Goal: Information Seeking & Learning: Find contact information

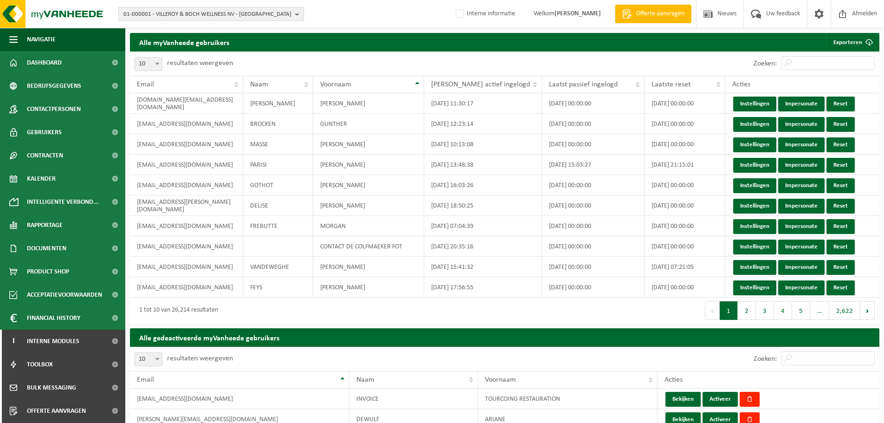
click at [214, 14] on span "01-000001 - VILLEROY & BOCH WELLNESS NV - [GEOGRAPHIC_DATA]" at bounding box center [207, 14] width 168 height 14
paste input "01-064998"
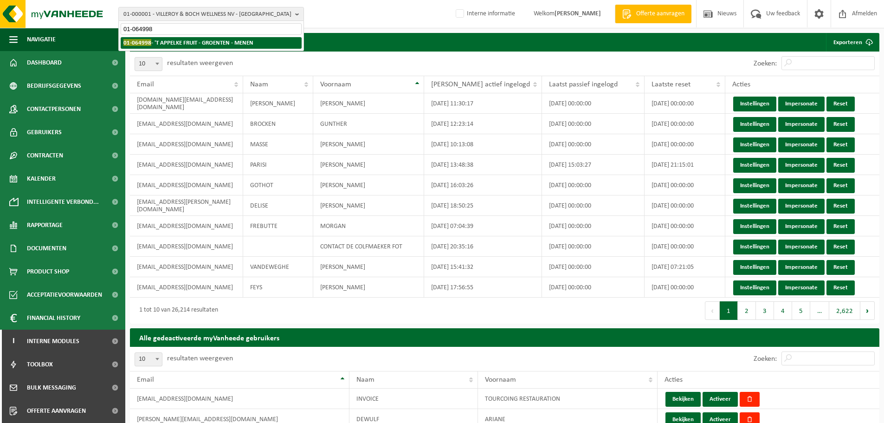
type input "01-064998"
click at [187, 43] on strong "01-064998 - 'T APPELKE FRUIT - GROENTEN - MENEN" at bounding box center [188, 42] width 130 height 7
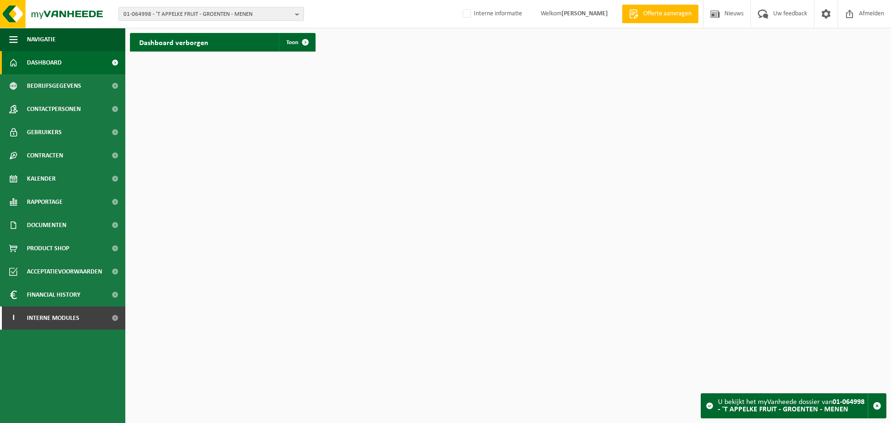
drag, startPoint x: 38, startPoint y: 230, endPoint x: 40, endPoint y: 238, distance: 8.1
click at [38, 230] on span "Documenten" at bounding box center [46, 225] width 39 height 23
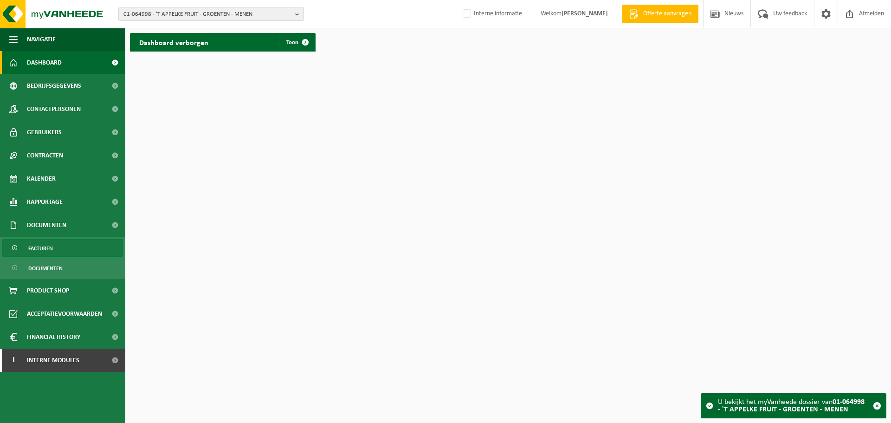
click at [52, 246] on span "Facturen" at bounding box center [40, 248] width 25 height 18
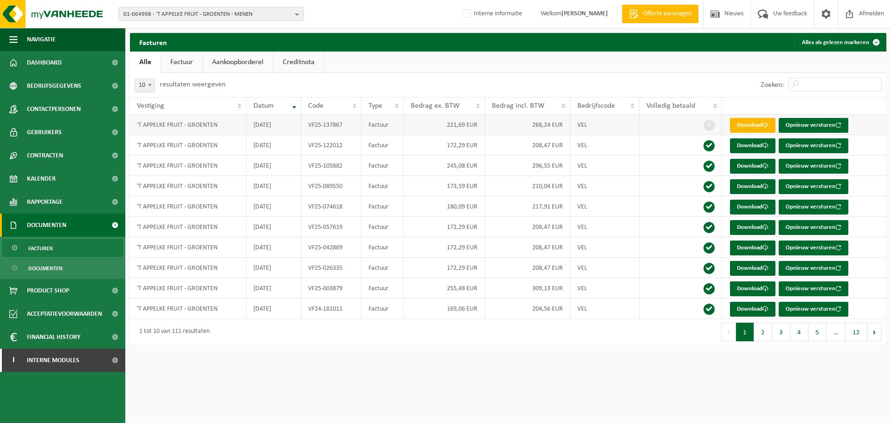
click at [744, 129] on link "Download" at bounding box center [752, 125] width 45 height 15
click at [194, 13] on span "01-064998 - 'T APPELKE FRUIT - GROENTEN - MENEN" at bounding box center [207, 14] width 168 height 14
paste input "01-102317"
type input "01-102317"
click at [152, 39] on strong "01-102317 - 'T HAANTJE VZW - RUISELEDE" at bounding box center [175, 42] width 104 height 7
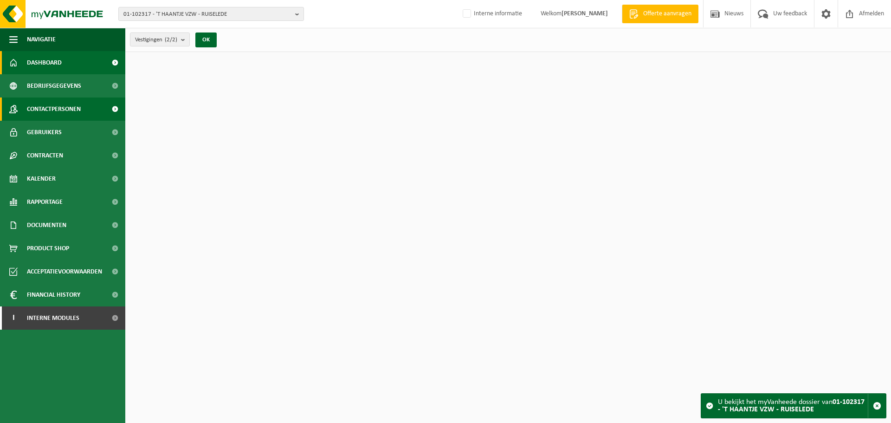
click at [63, 110] on span "Contactpersonen" at bounding box center [54, 108] width 54 height 23
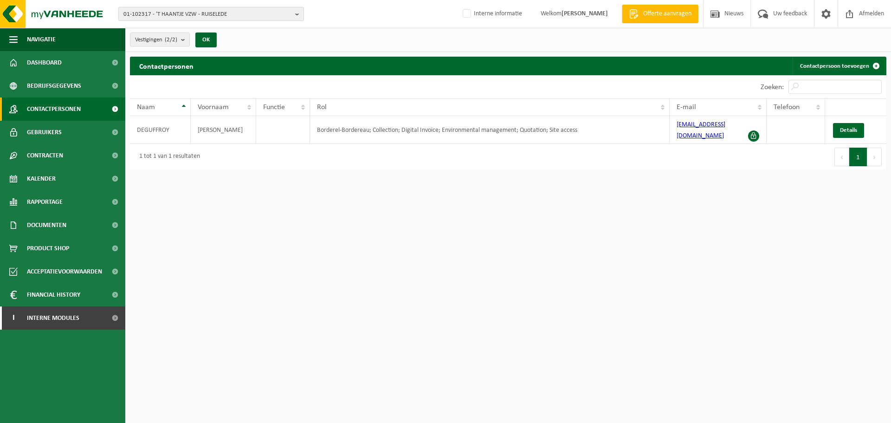
click at [246, 19] on span "01-102317 - 'T HAANTJE VZW - RUISELEDE" at bounding box center [207, 14] width 168 height 14
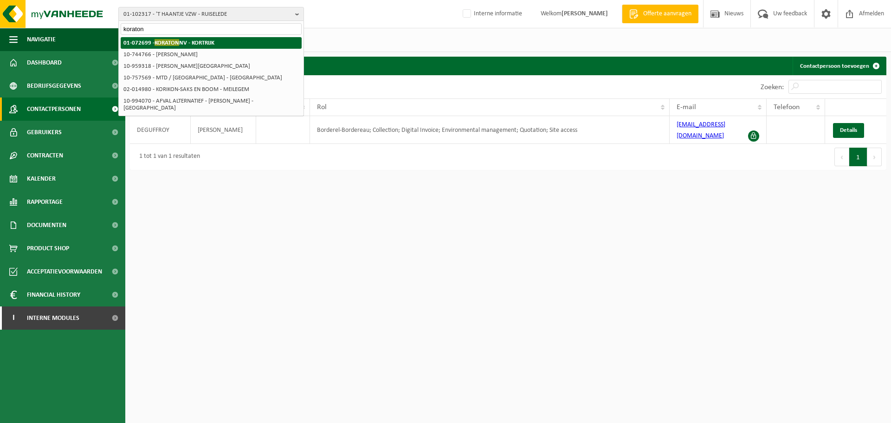
type input "koraton"
click at [238, 47] on li "01-072699 - KORATON NV - KORTRIJK" at bounding box center [211, 43] width 181 height 12
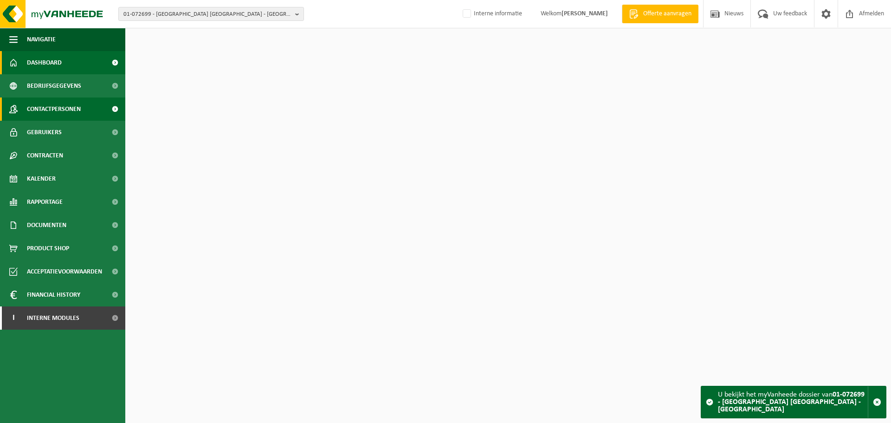
drag, startPoint x: 0, startPoint y: 0, endPoint x: 84, endPoint y: 111, distance: 139.1
click at [69, 110] on span "Contactpersonen" at bounding box center [54, 108] width 54 height 23
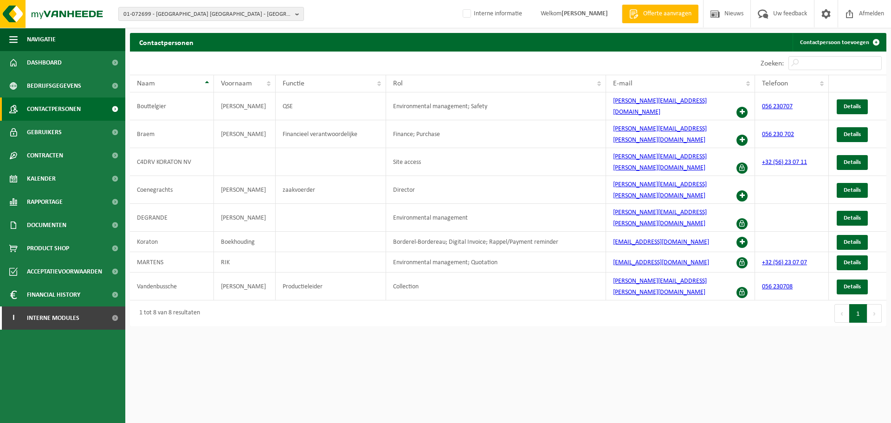
click at [612, 318] on html "01-072699 - KORATON [GEOGRAPHIC_DATA] - [GEOGRAPHIC_DATA] 01-072699 - KORATON […" at bounding box center [445, 211] width 891 height 423
click at [848, 284] on span "Details" at bounding box center [852, 287] width 17 height 6
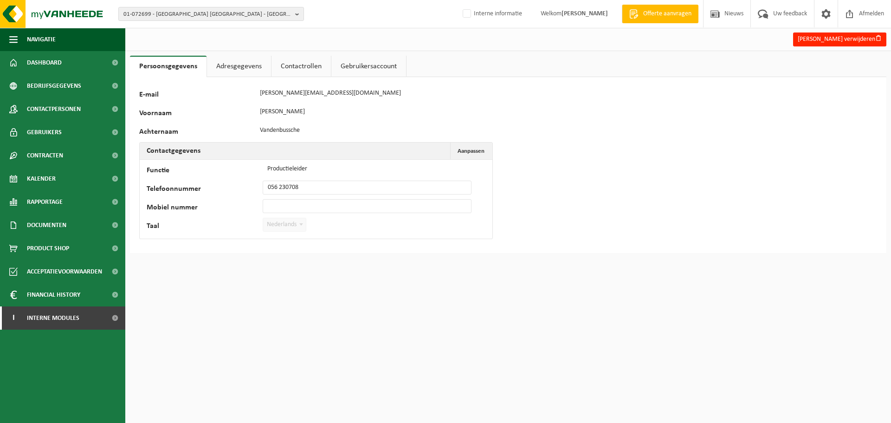
click at [292, 64] on link "Contactrollen" at bounding box center [301, 66] width 59 height 21
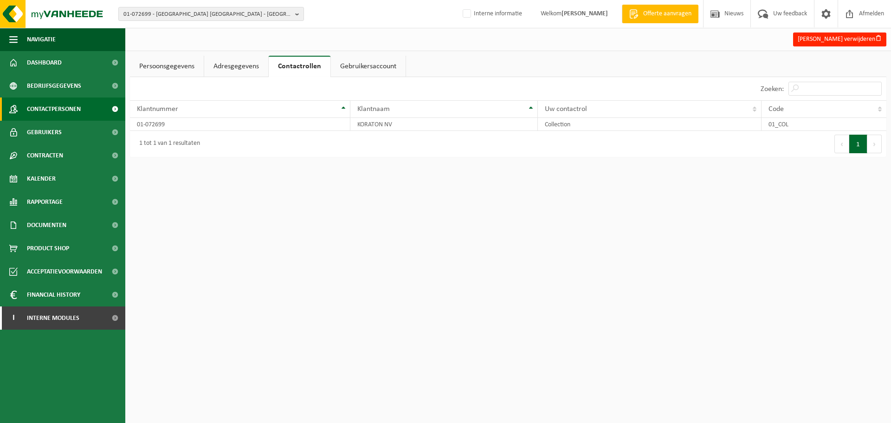
click at [74, 108] on span "Contactpersonen" at bounding box center [54, 108] width 54 height 23
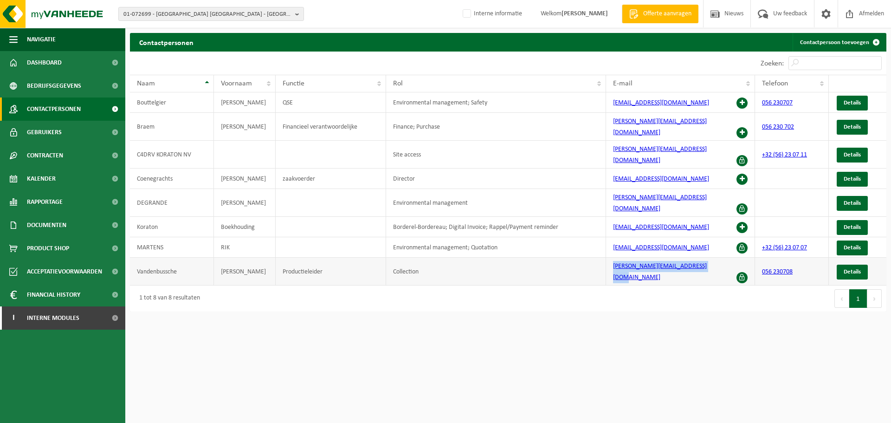
drag, startPoint x: 671, startPoint y: 245, endPoint x: 606, endPoint y: 245, distance: 65.0
click at [606, 258] on td "[PERSON_NAME][EMAIL_ADDRESS][DOMAIN_NAME]" at bounding box center [680, 272] width 149 height 28
copy link "[PERSON_NAME][EMAIL_ADDRESS][DOMAIN_NAME]"
click at [434, 287] on html "01-072699 - KORATON NV - KORTRIJK 01-072699 - KORATON NV - KORTRIJK Interne inf…" at bounding box center [445, 211] width 891 height 423
click at [230, 18] on span "01-072699 - [GEOGRAPHIC_DATA] [GEOGRAPHIC_DATA] - [GEOGRAPHIC_DATA]" at bounding box center [207, 14] width 168 height 14
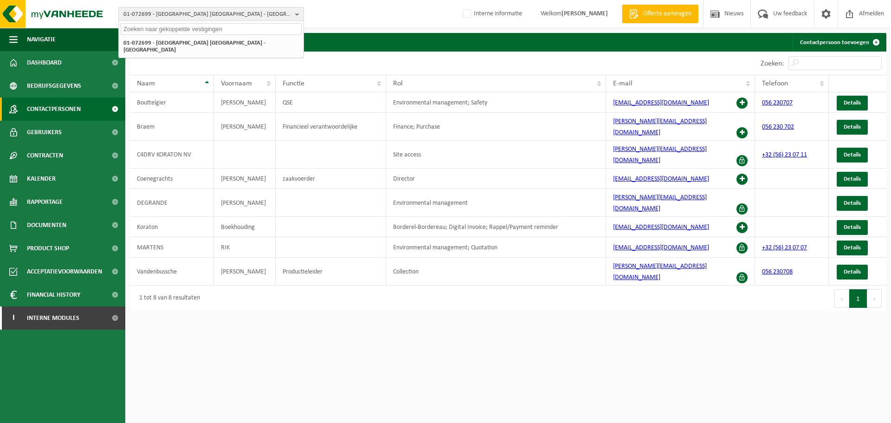
click at [362, 285] on div "1 tot 8 van 8 resultaten" at bounding box center [319, 298] width 378 height 26
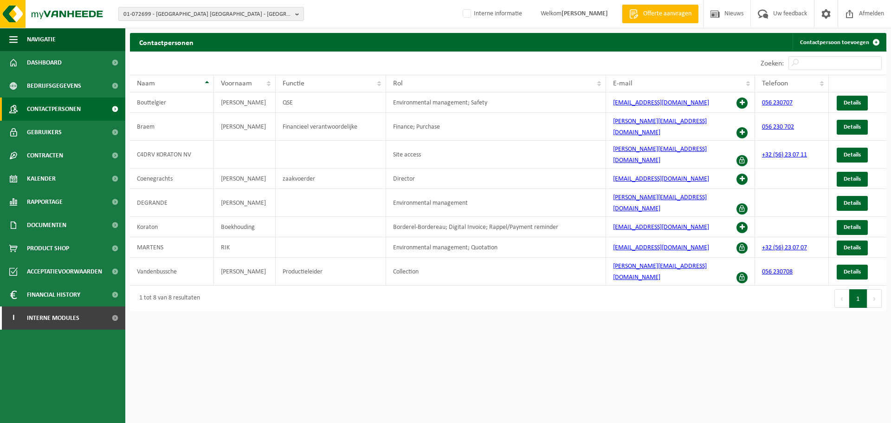
click at [214, 338] on html "01-072699 - KORATON NV - KORTRIJK 01-072699 - KORATON NV - KORTRIJK Interne inf…" at bounding box center [445, 211] width 891 height 423
click at [169, 16] on span "01-072699 - KORATON NV - KORTRIJK" at bounding box center [207, 14] width 168 height 14
paste input "01-095985"
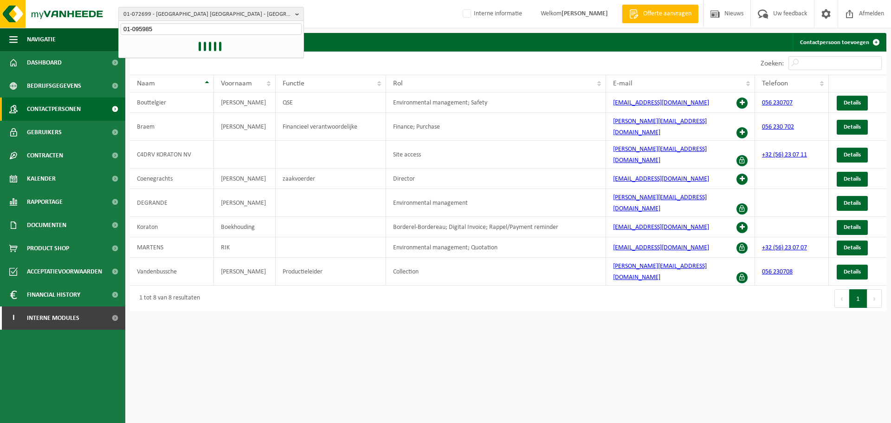
type input "01-095985"
click at [169, 40] on strong "01-095985 - TRAITEUR VINCENT - GELUWE" at bounding box center [172, 42] width 99 height 7
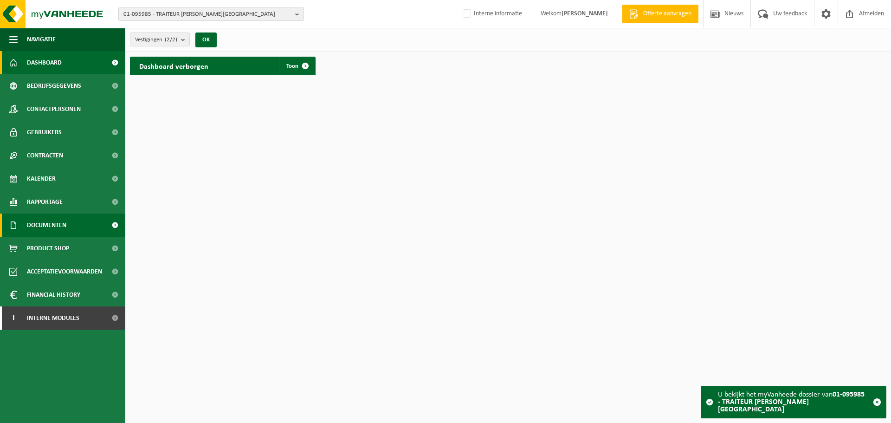
click at [62, 226] on span "Documenten" at bounding box center [46, 225] width 39 height 23
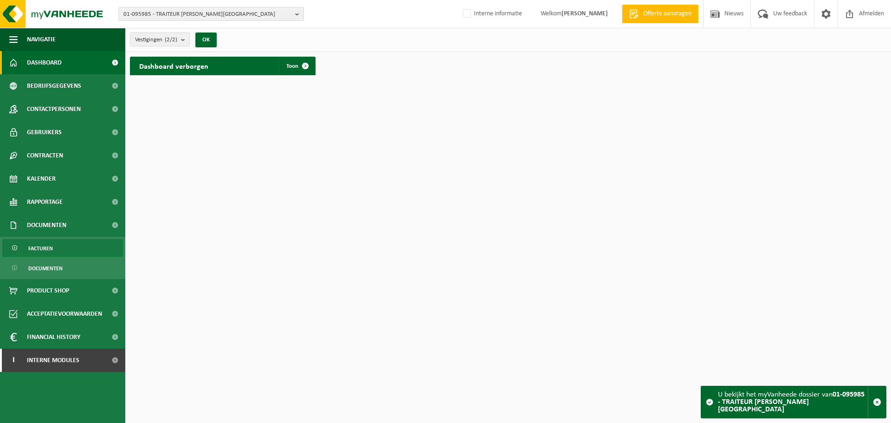
click at [44, 254] on span "Facturen" at bounding box center [40, 248] width 25 height 18
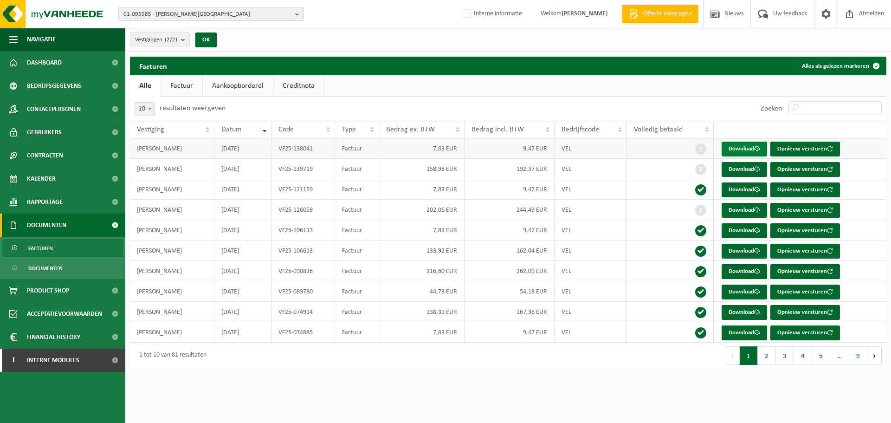
click at [731, 149] on link "Download" at bounding box center [744, 149] width 45 height 15
click at [738, 172] on link "Download" at bounding box center [744, 169] width 45 height 15
click at [240, 15] on span "01-095985 - TRAITEUR VINCENT - GELUWE" at bounding box center [207, 14] width 168 height 14
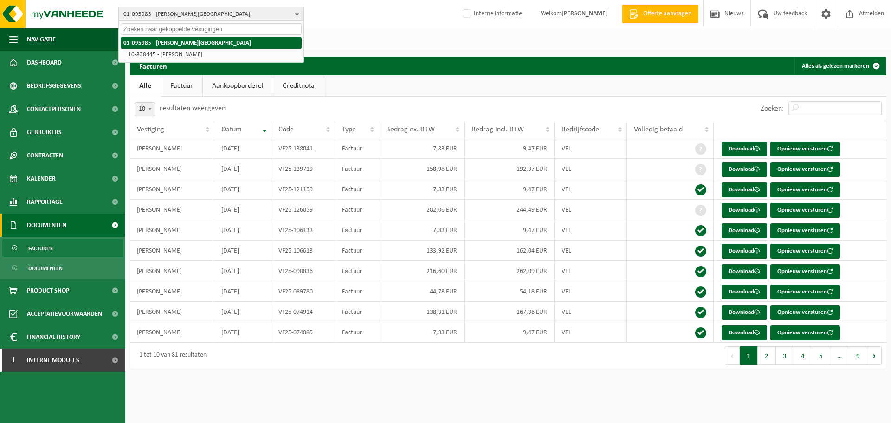
click at [223, 34] on input "text" at bounding box center [211, 29] width 181 height 12
paste input "01-905601"
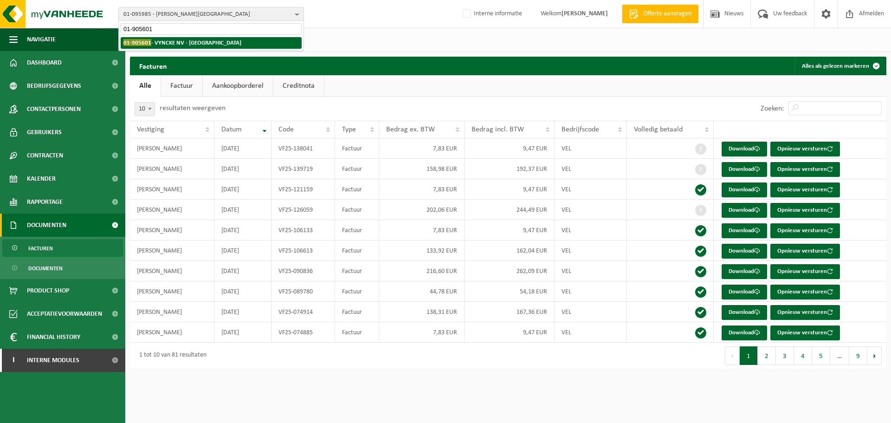
type input "01-905601"
click at [209, 46] on li "01-905601 - VYNCKE NV - HARELBEKE" at bounding box center [211, 43] width 181 height 12
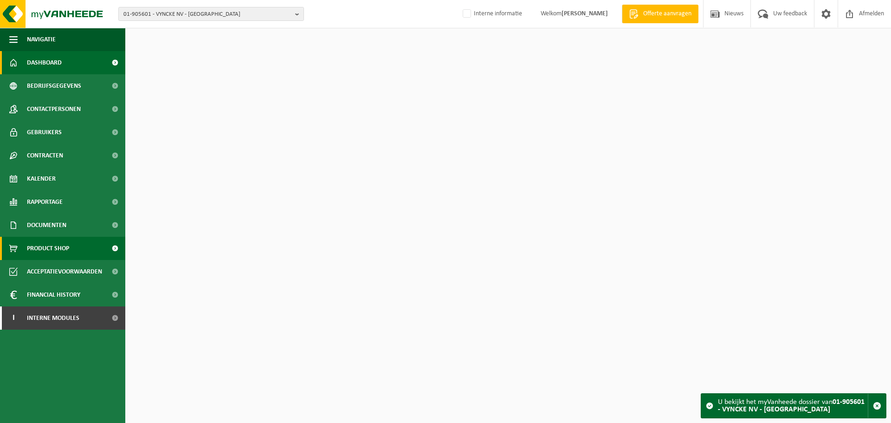
click at [50, 247] on span "Product Shop" at bounding box center [48, 248] width 42 height 23
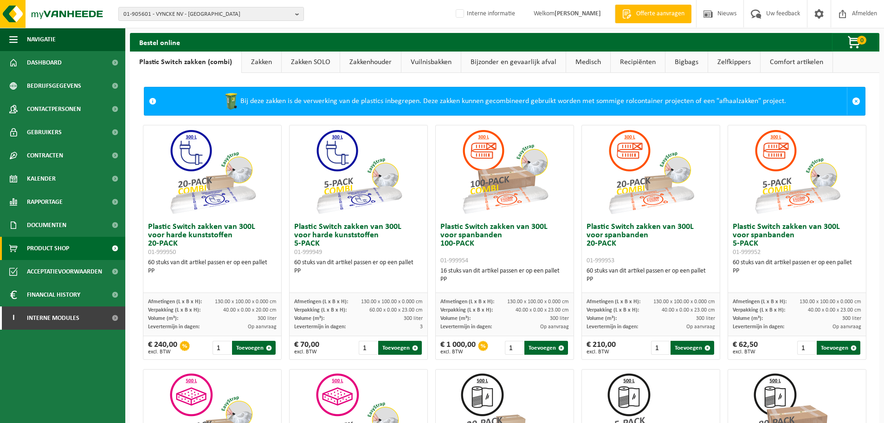
click at [624, 69] on link "Recipiënten" at bounding box center [638, 62] width 54 height 21
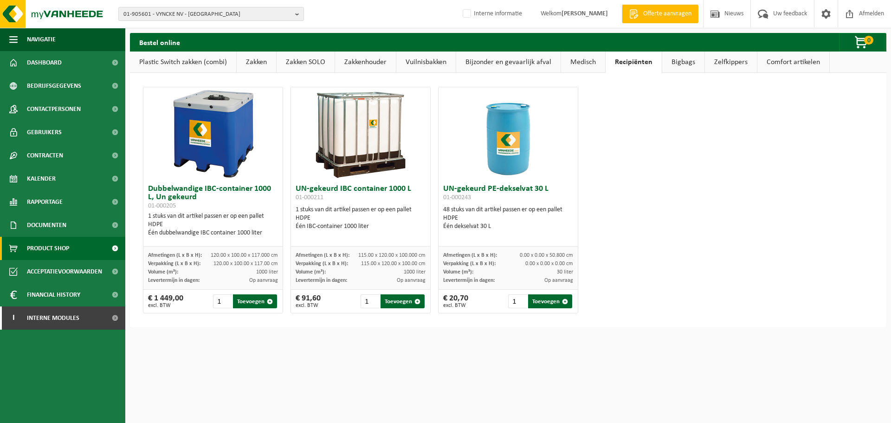
click at [495, 63] on link "Bijzonder en gevaarlijk afval" at bounding box center [508, 62] width 104 height 21
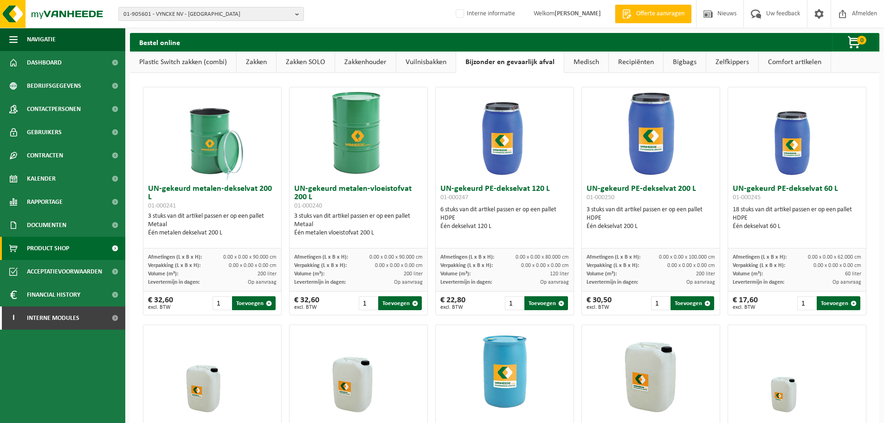
click at [630, 65] on link "Recipiënten" at bounding box center [636, 62] width 54 height 21
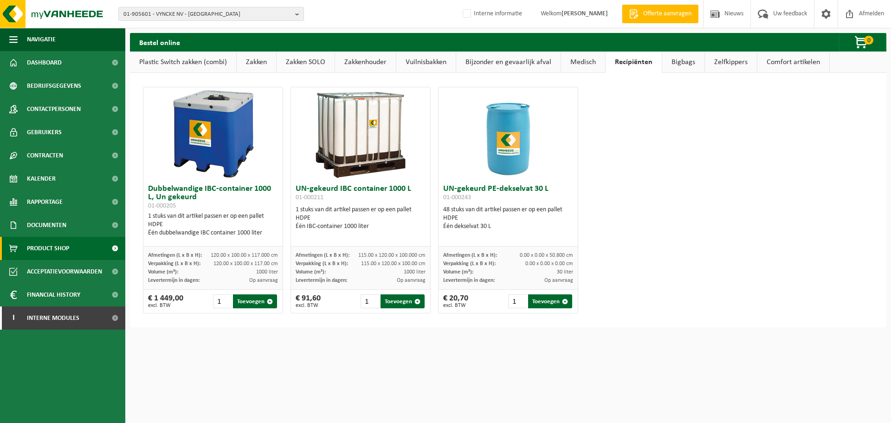
click at [797, 66] on link "Comfort artikelen" at bounding box center [793, 62] width 72 height 21
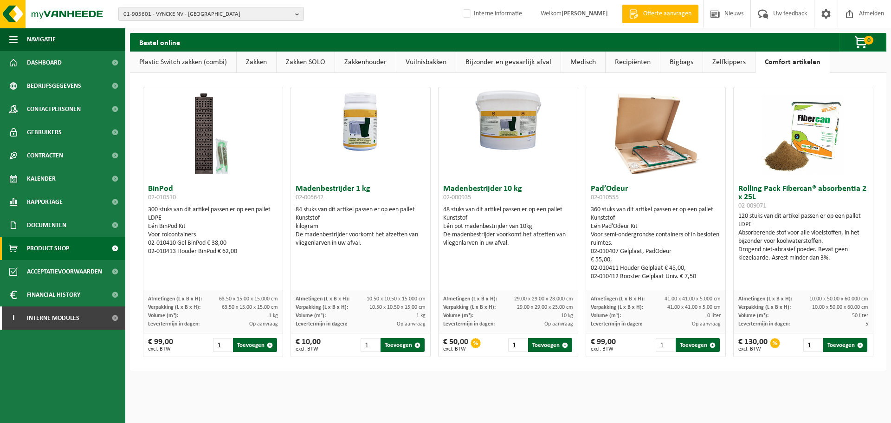
click at [715, 69] on link "Zelfkippers" at bounding box center [729, 62] width 52 height 21
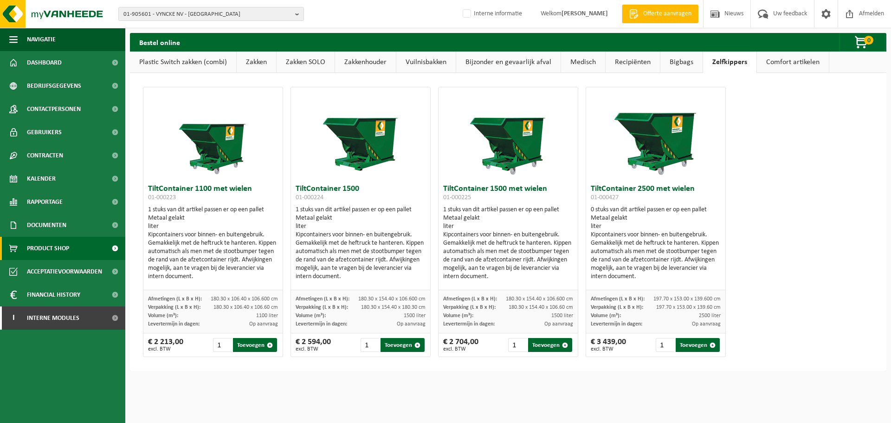
click at [669, 68] on link "Bigbags" at bounding box center [681, 62] width 42 height 21
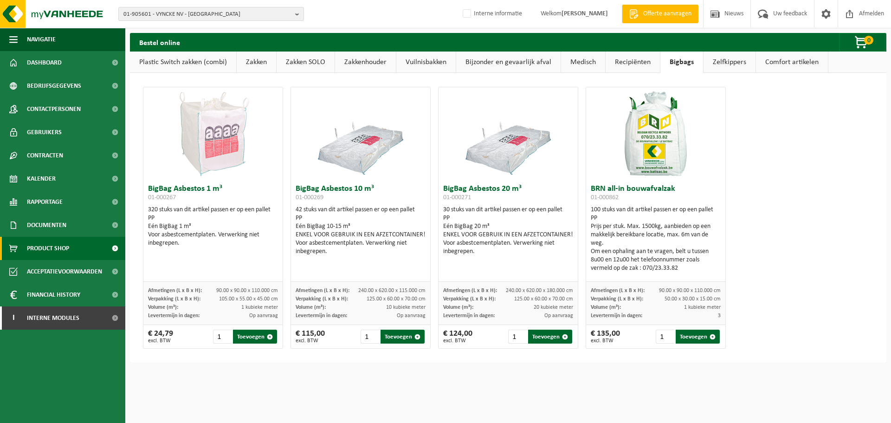
click at [510, 67] on link "Bijzonder en gevaarlijk afval" at bounding box center [508, 62] width 104 height 21
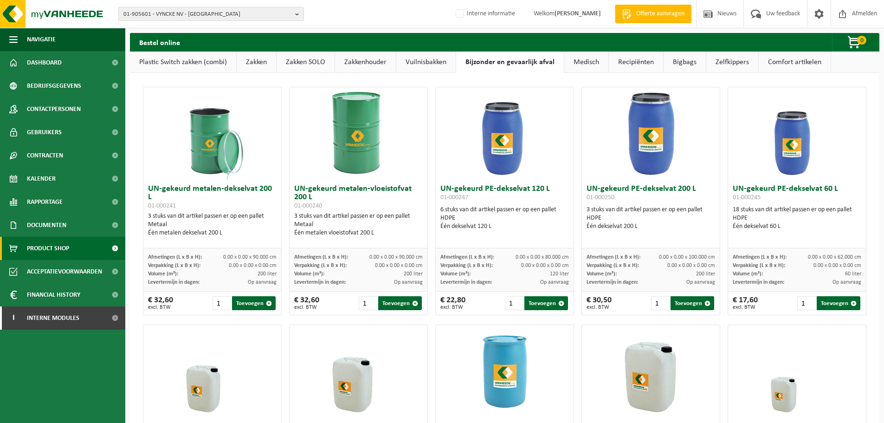
click at [645, 58] on link "Recipiënten" at bounding box center [636, 62] width 54 height 21
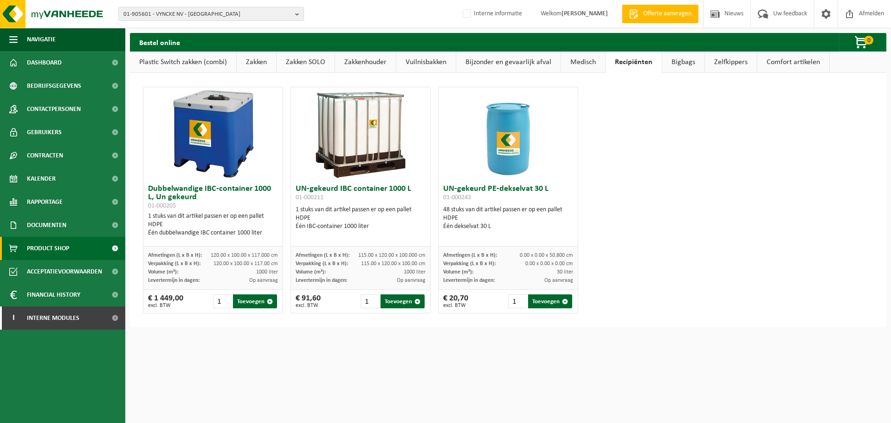
click at [668, 355] on html "01-905601 - VYNCKE NV - HARELBEKE 01-905601 - VYNCKE NV - HARELBEKE Interne inf…" at bounding box center [445, 211] width 891 height 423
click at [217, 12] on span "01-905601 - VYNCKE NV - HARELBEKE" at bounding box center [207, 14] width 168 height 14
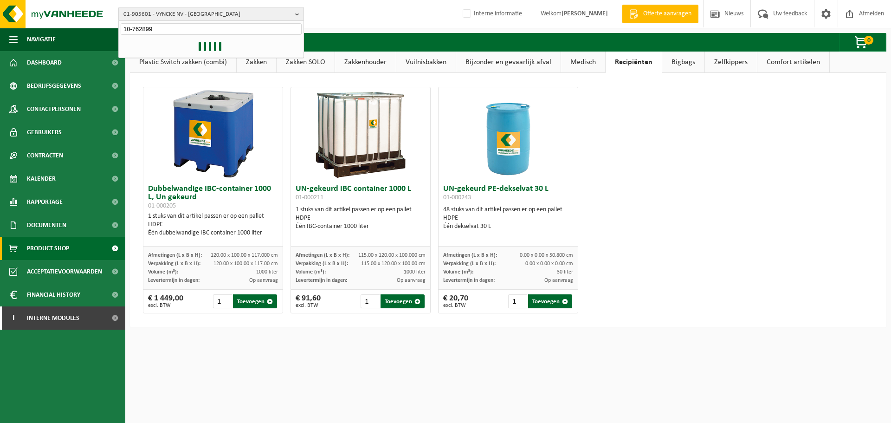
type input "10-762899"
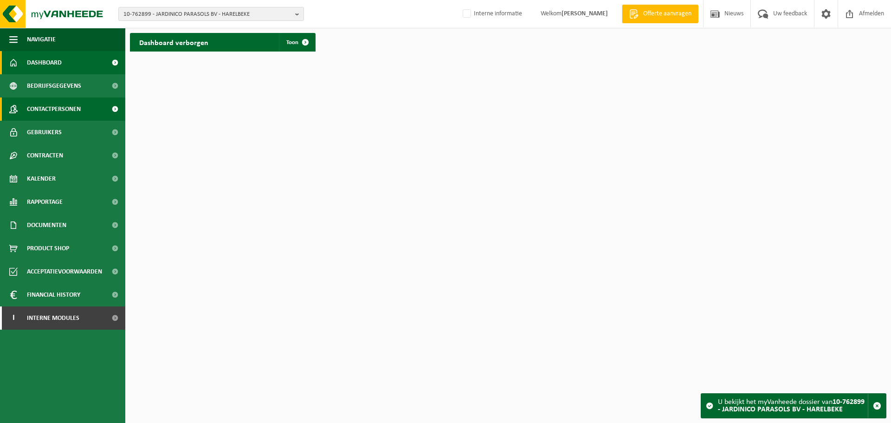
click at [58, 109] on span "Contactpersonen" at bounding box center [54, 108] width 54 height 23
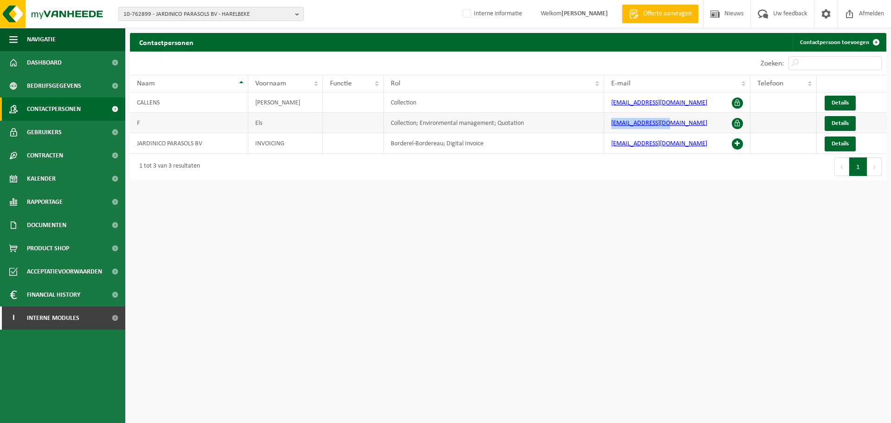
drag, startPoint x: 672, startPoint y: 122, endPoint x: 587, endPoint y: 125, distance: 85.0
click at [587, 125] on tr "F Els Collection; Environmental management; Quotation [EMAIL_ADDRESS][DOMAIN_NA…" at bounding box center [508, 123] width 757 height 20
copy tr "[EMAIL_ADDRESS][DOMAIN_NAME]"
